Goal: Transaction & Acquisition: Purchase product/service

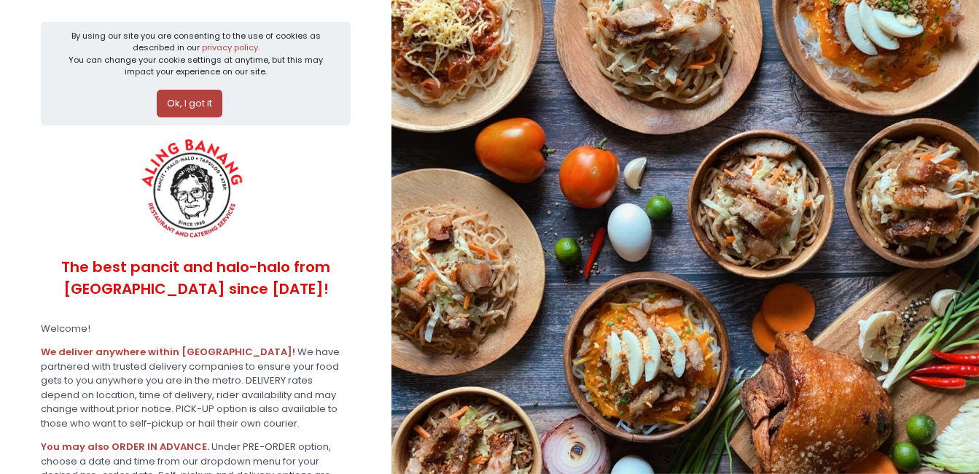
click at [198, 101] on button "Ok, I got it" at bounding box center [190, 104] width 66 height 28
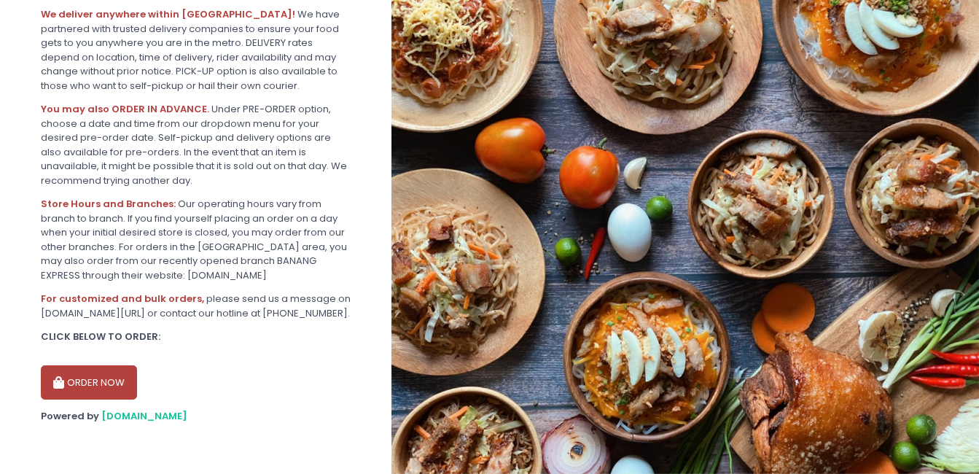
scroll to position [238, 0]
click at [86, 390] on button "ORDER NOW" at bounding box center [89, 382] width 96 height 35
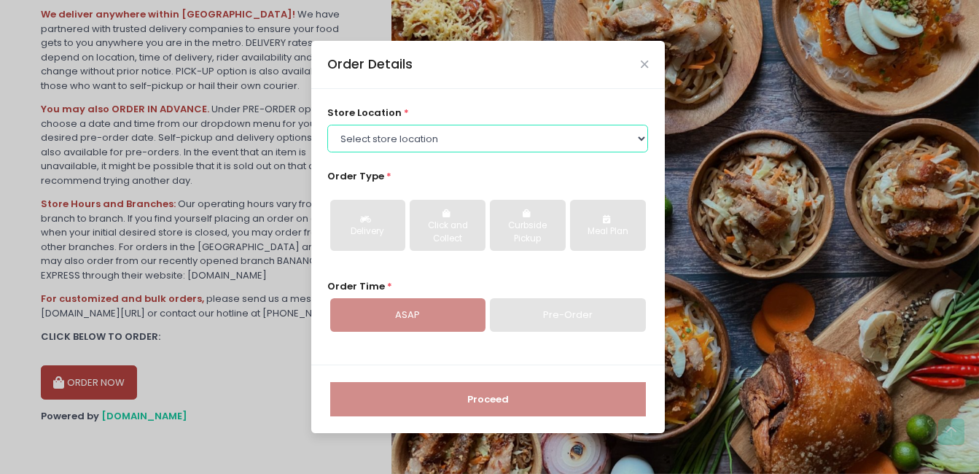
click at [647, 130] on select "Select store location ALING BANANG - Pasig ALING BANANG - San Juan ALING BANANG…" at bounding box center [487, 139] width 321 height 28
select select "614aec22e4942a4c99b403a1"
click at [327, 125] on select "Select store location ALING BANANG - Pasig ALING BANANG - San Juan ALING BANANG…" at bounding box center [487, 139] width 321 height 28
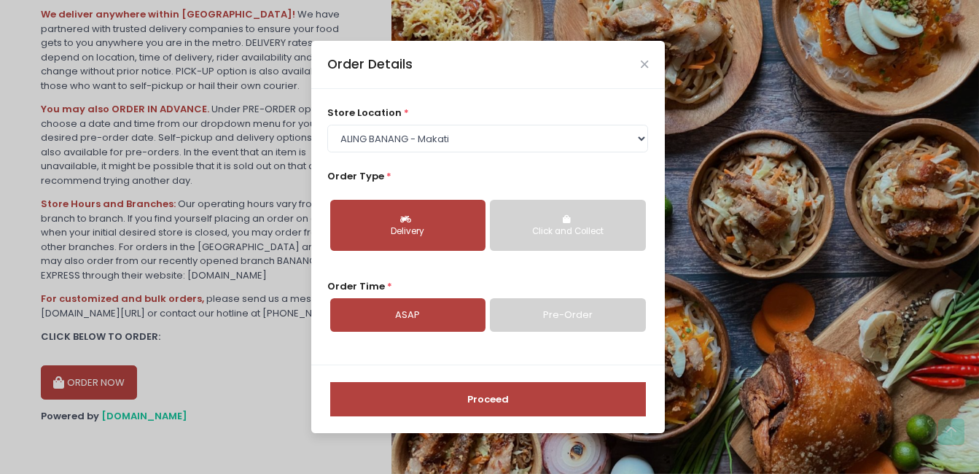
click at [437, 236] on div "Delivery" at bounding box center [407, 231] width 135 height 13
click at [527, 401] on button "Proceed" at bounding box center [488, 399] width 316 height 35
